Goal: Task Accomplishment & Management: Manage account settings

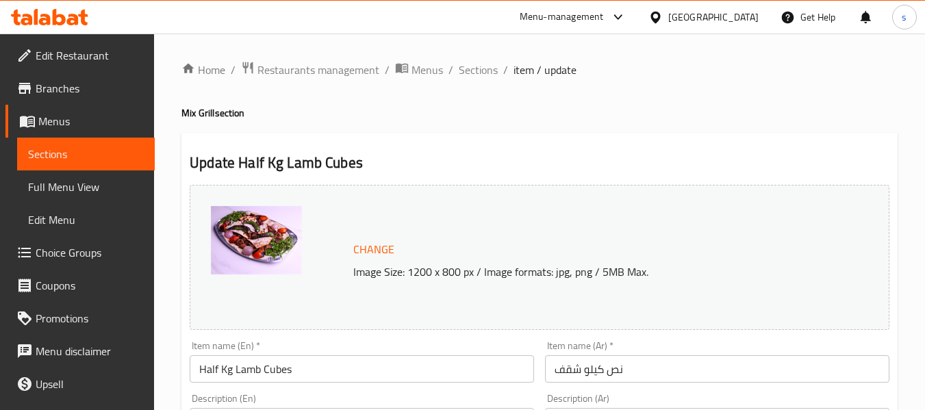
scroll to position [103, 0]
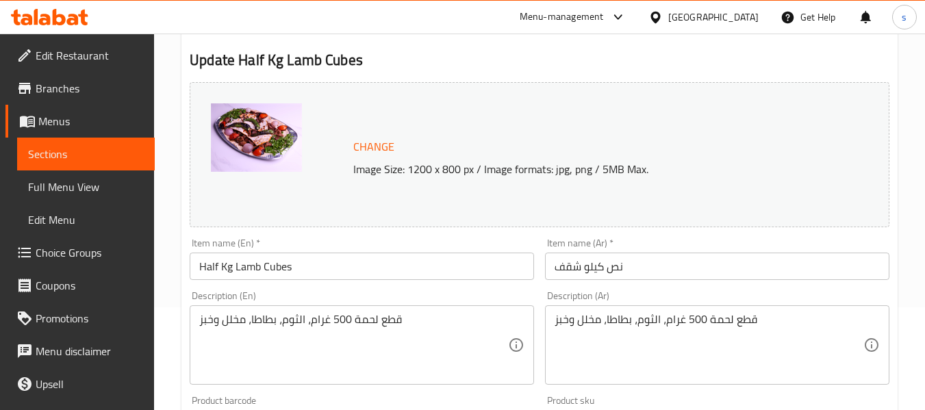
click at [751, 152] on div "Change Image Size: 1200 x 800 px / Image formats: jpg, png / 5MB Max." at bounding box center [594, 155] width 493 height 45
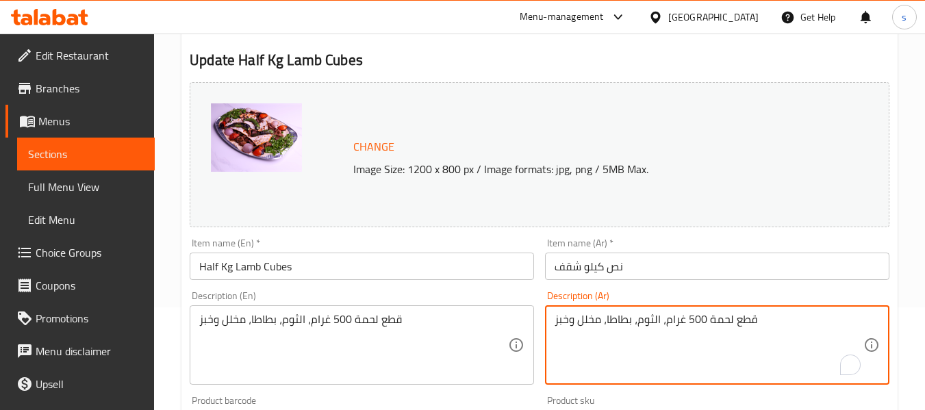
drag, startPoint x: 762, startPoint y: 320, endPoint x: 553, endPoint y: 326, distance: 208.9
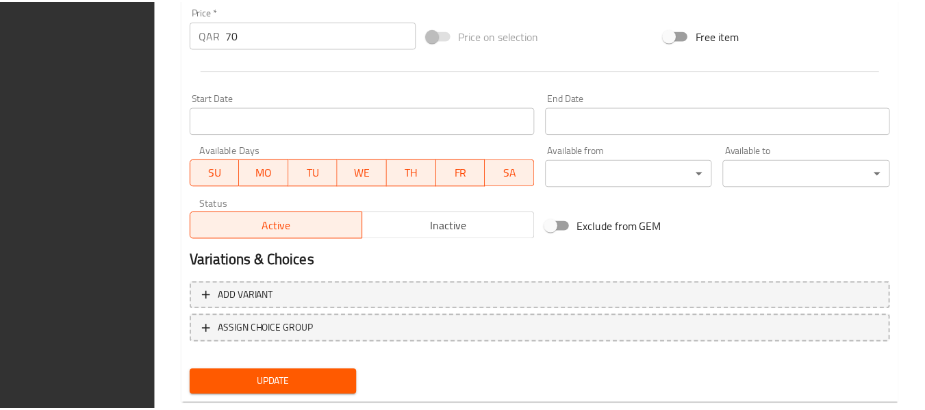
scroll to position [577, 0]
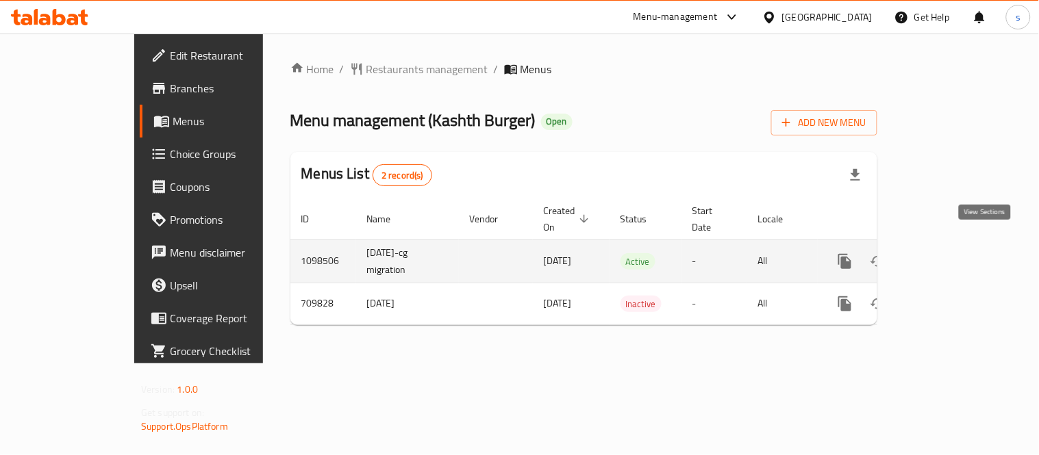
click at [952, 253] on icon "enhanced table" at bounding box center [943, 261] width 16 height 16
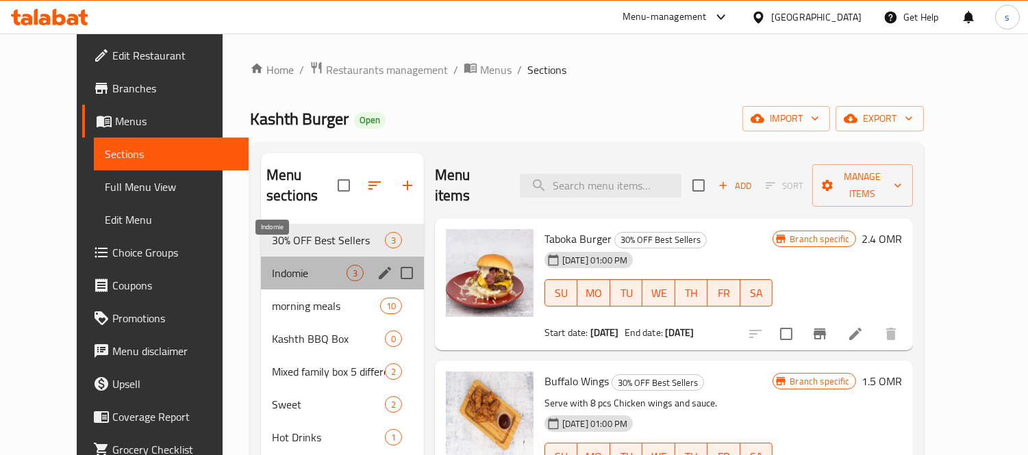
click at [272, 265] on span "Indomie" at bounding box center [309, 273] width 75 height 16
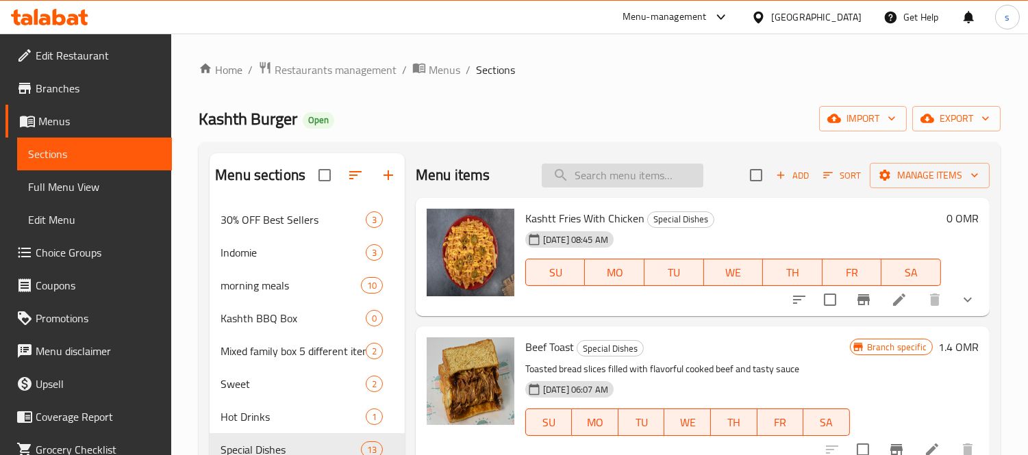
click at [579, 177] on input "search" at bounding box center [623, 176] width 162 height 24
paste input "Fries With Cheese"
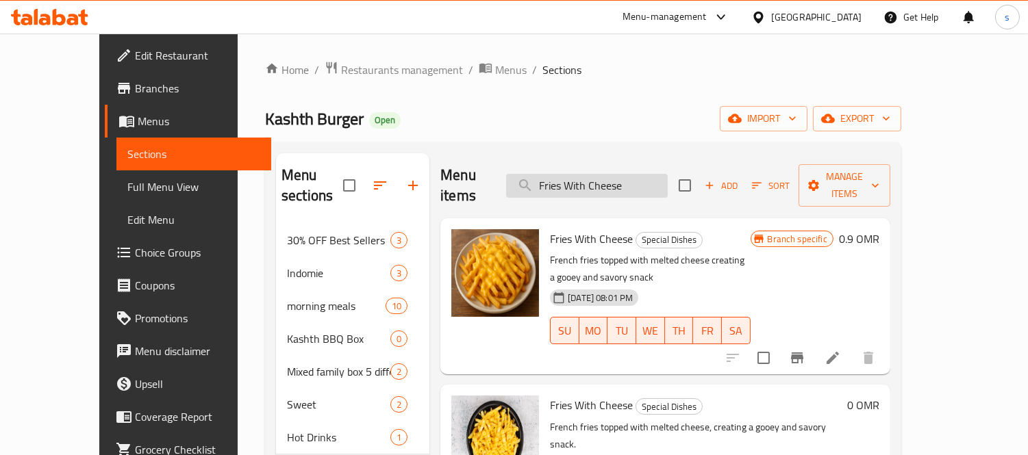
type input "Fries With Cheese"
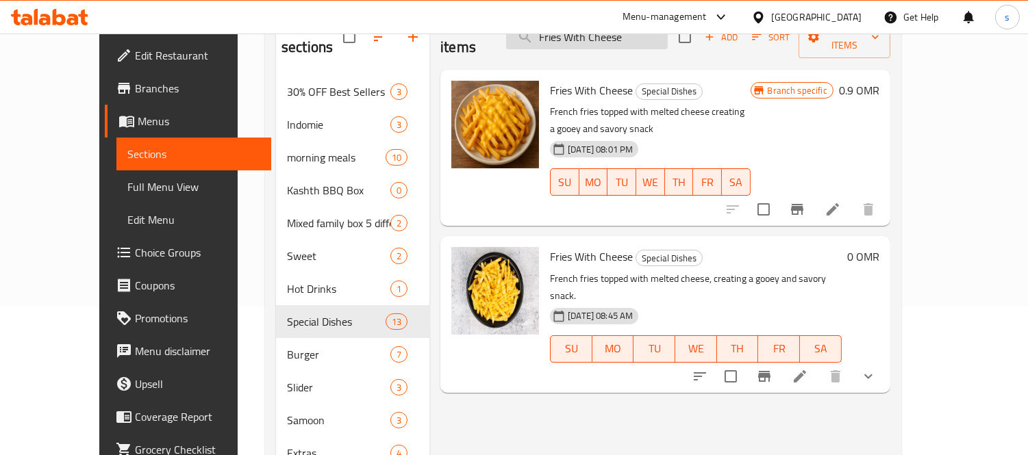
scroll to position [152, 0]
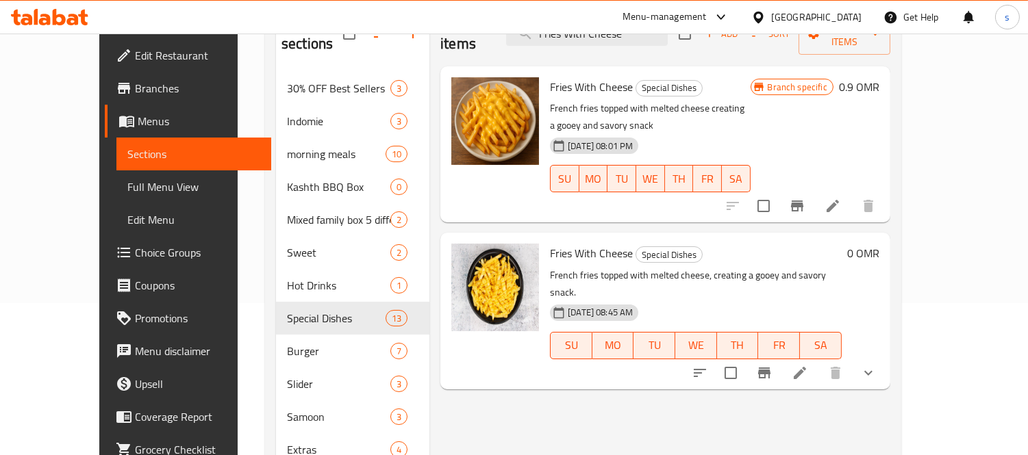
click at [818, 393] on div "Menu items Fries With Cheese Add Sort Manage items Fries With Cheese Special Di…" at bounding box center [659, 285] width 461 height 569
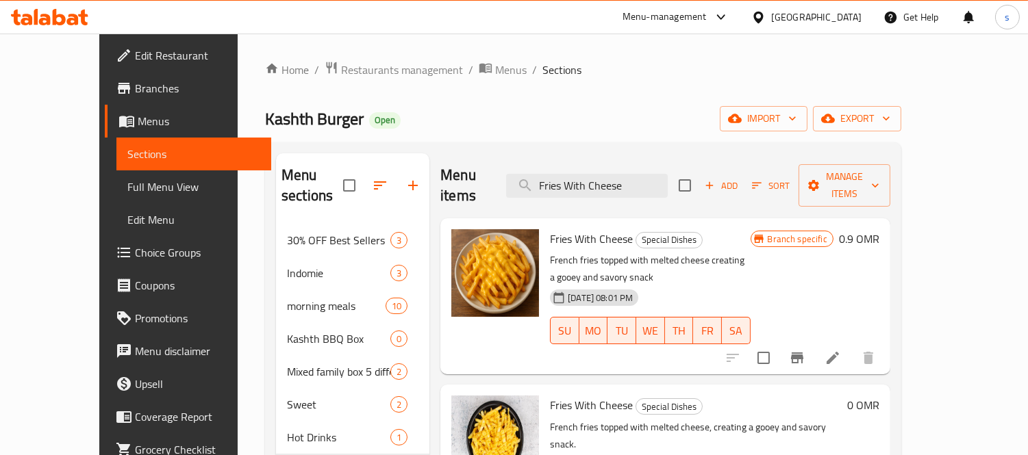
click at [766, 17] on icon at bounding box center [758, 17] width 14 height 14
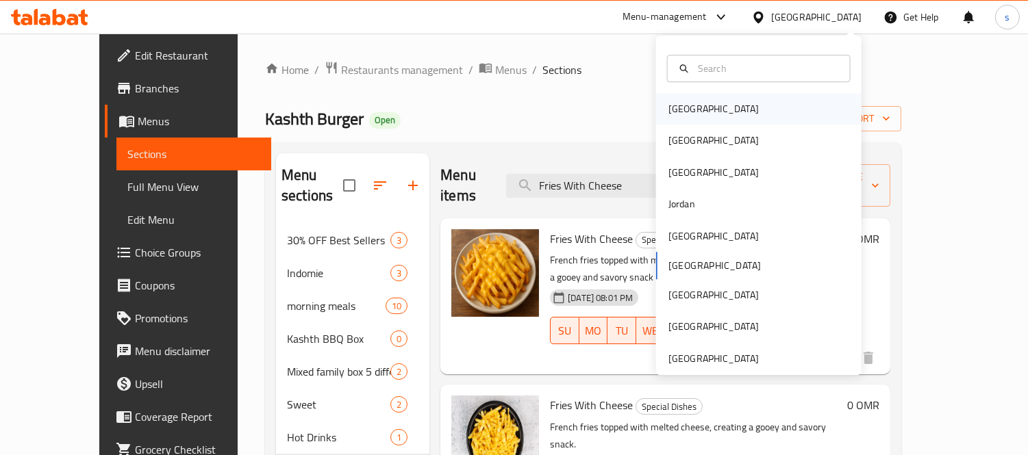
click at [707, 103] on div "[GEOGRAPHIC_DATA]" at bounding box center [758, 109] width 205 height 32
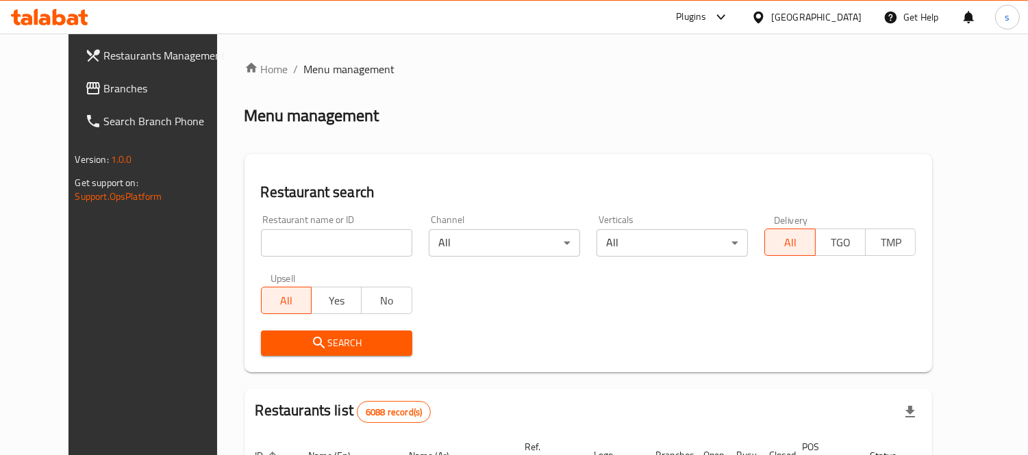
click at [108, 92] on span "Branches" at bounding box center [166, 88] width 125 height 16
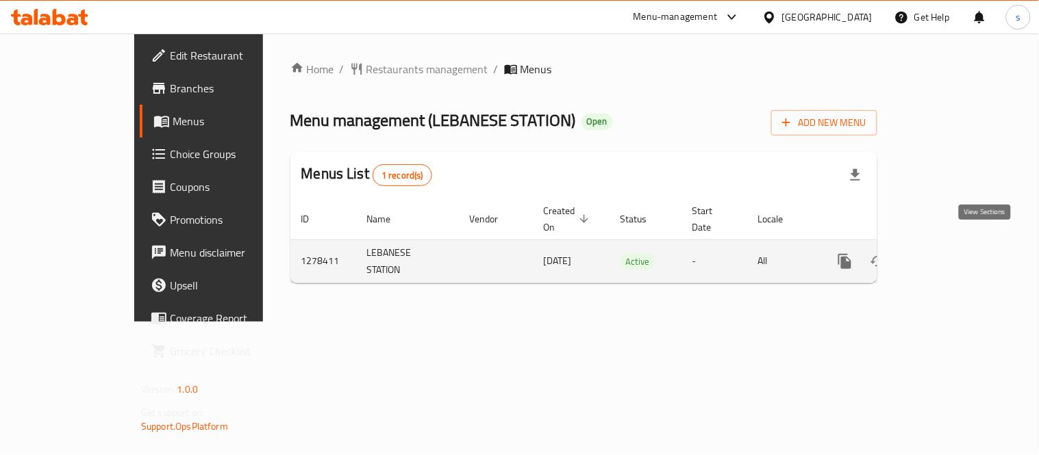
click at [952, 253] on icon "enhanced table" at bounding box center [943, 261] width 16 height 16
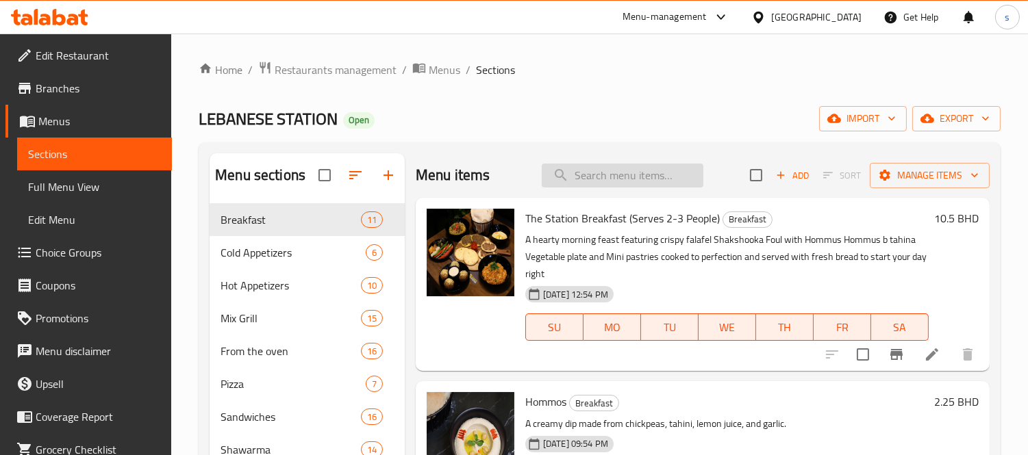
click at [618, 168] on input "search" at bounding box center [623, 176] width 162 height 24
paste input "Francisco"
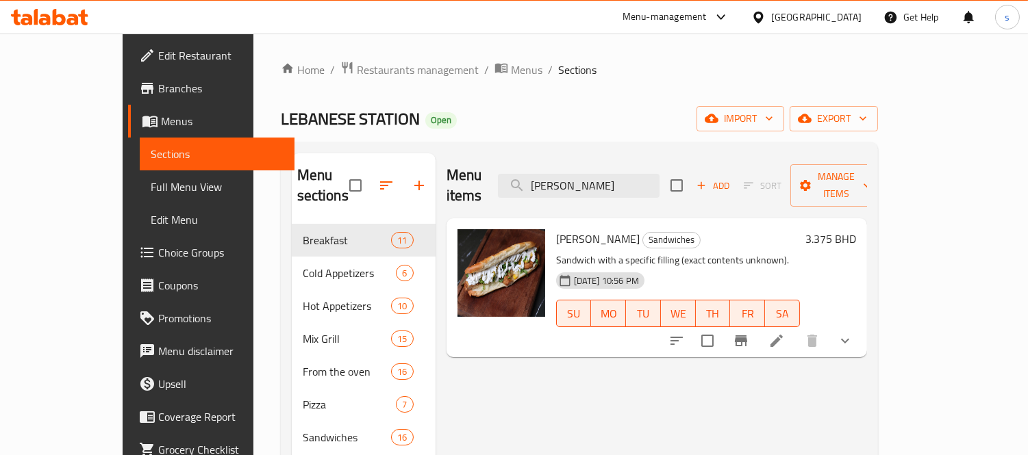
type input "Francisco"
click at [158, 62] on span "Edit Restaurant" at bounding box center [220, 55] width 125 height 16
